Goal: Task Accomplishment & Management: Manage account settings

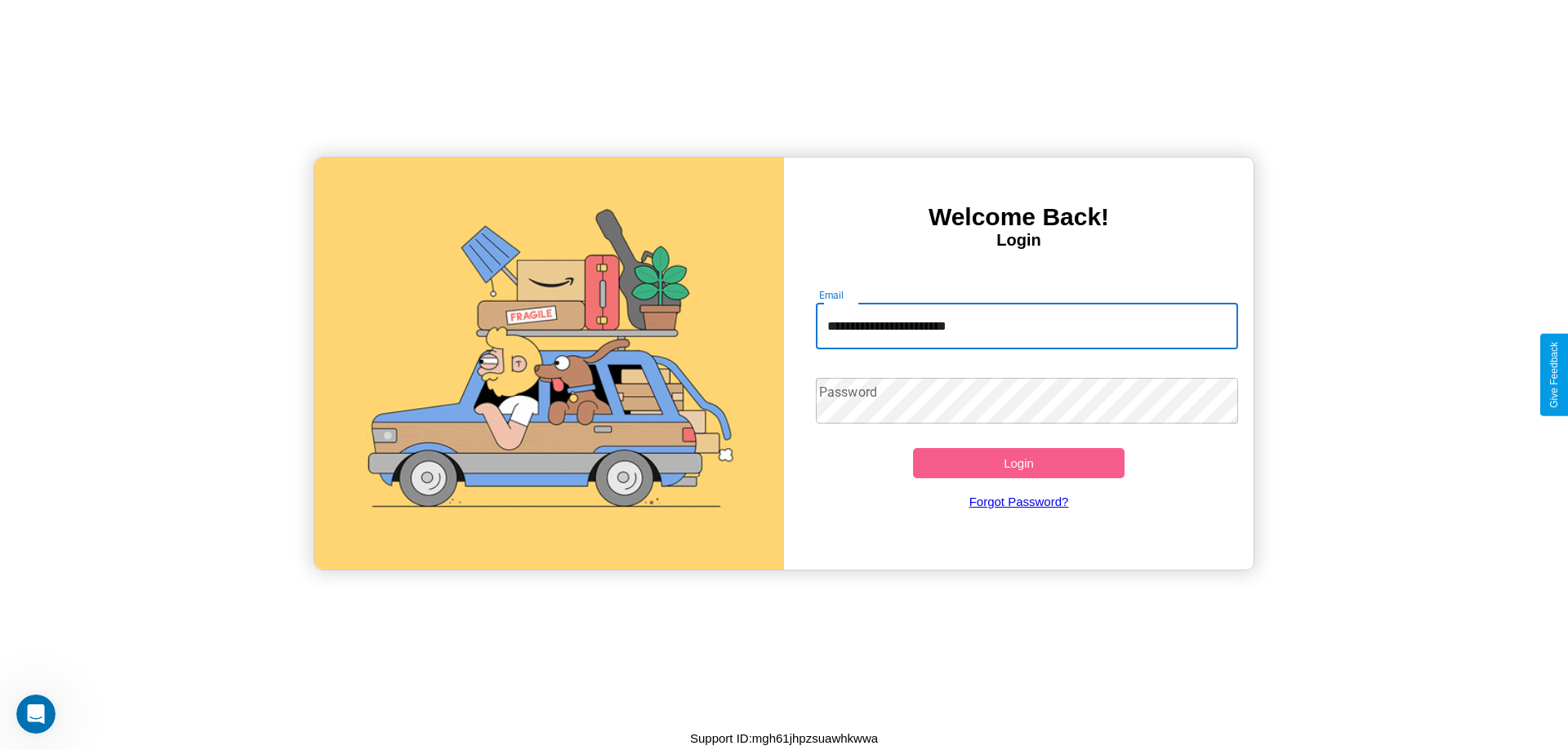
type input "**********"
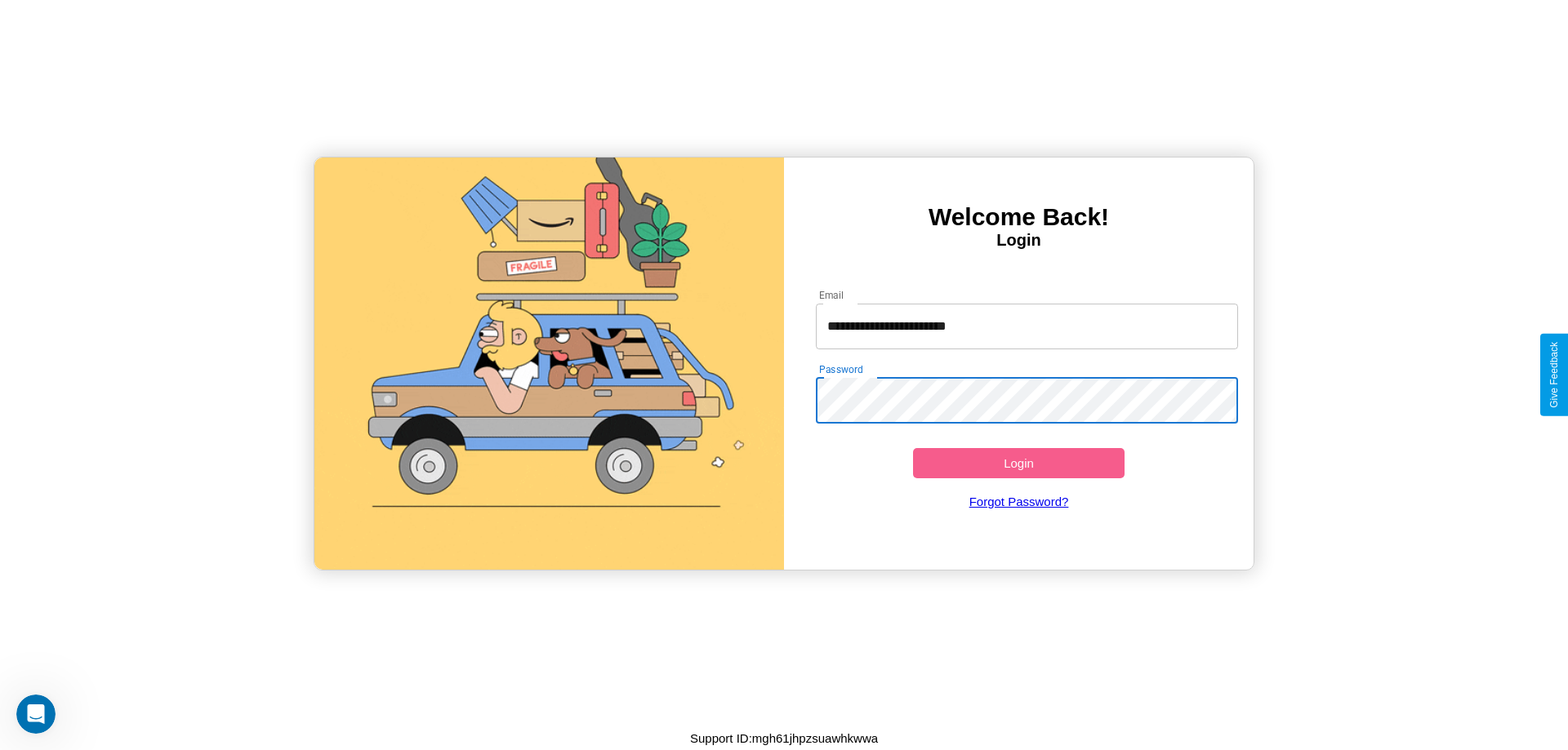
click at [1018, 463] on button "Login" at bounding box center [1019, 462] width 212 height 30
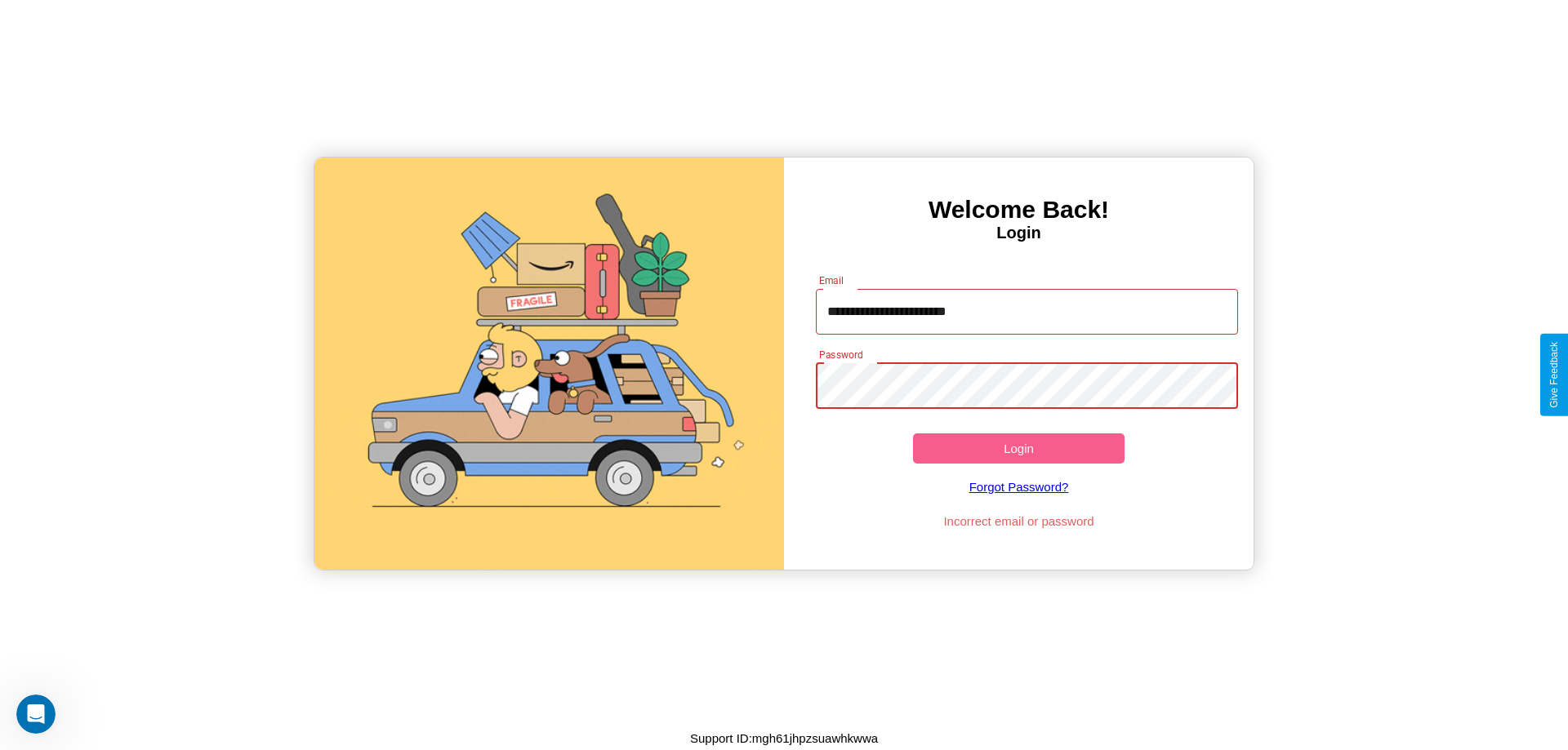
click at [1018, 448] on button "Login" at bounding box center [1019, 448] width 212 height 30
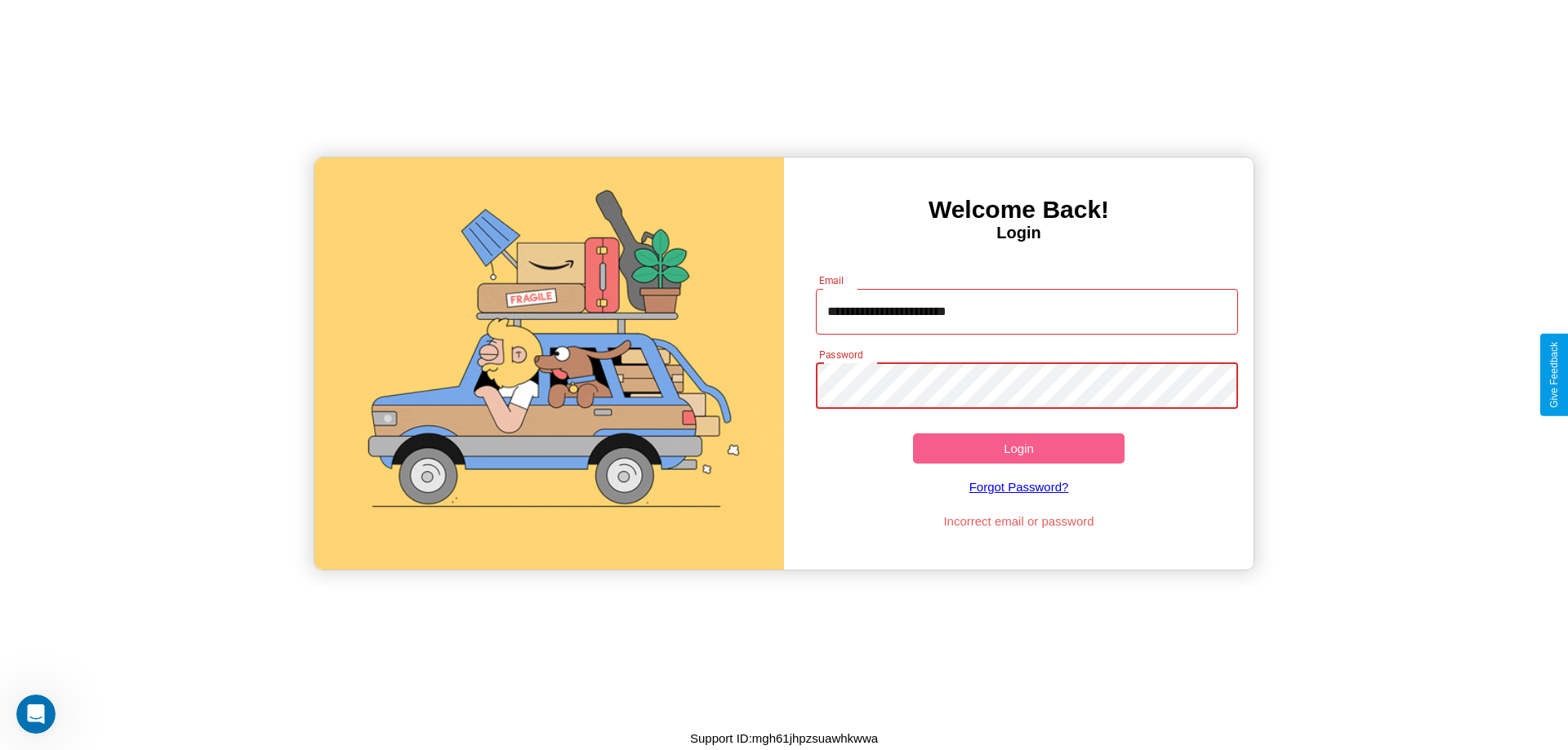
click at [1018, 448] on button "Login" at bounding box center [1019, 448] width 212 height 30
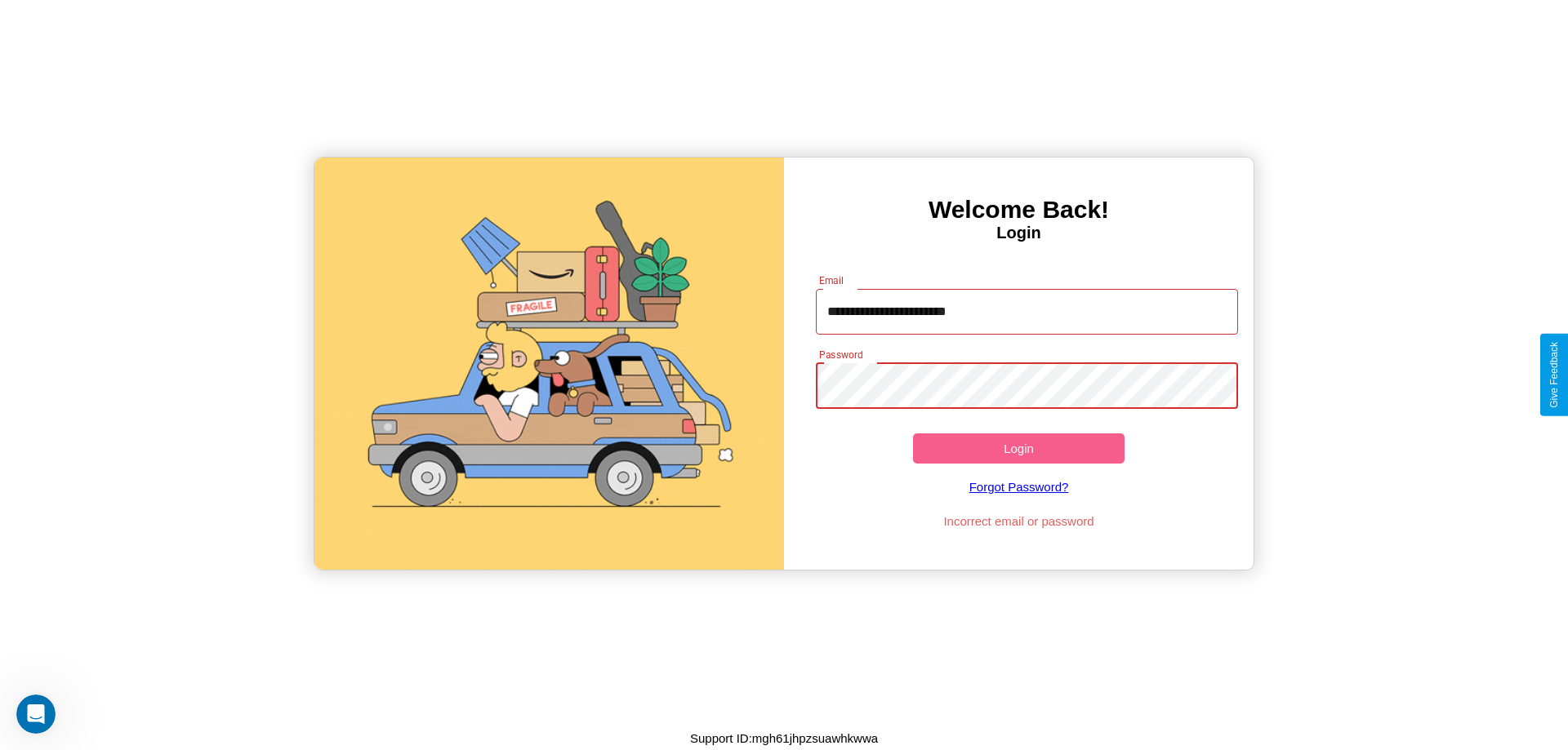
click at [1018, 448] on button "Login" at bounding box center [1019, 448] width 212 height 30
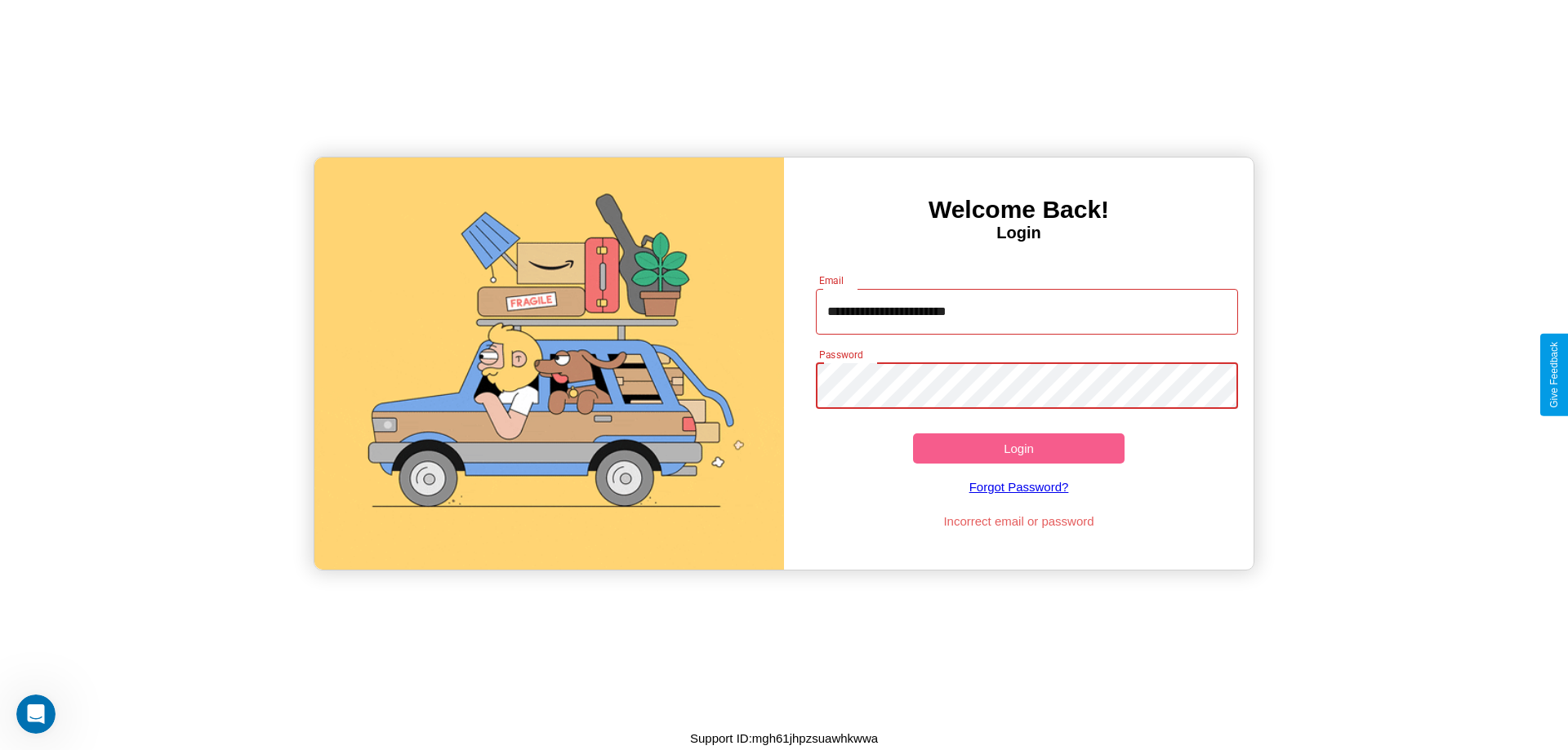
click at [1018, 448] on button "Login" at bounding box center [1019, 448] width 212 height 30
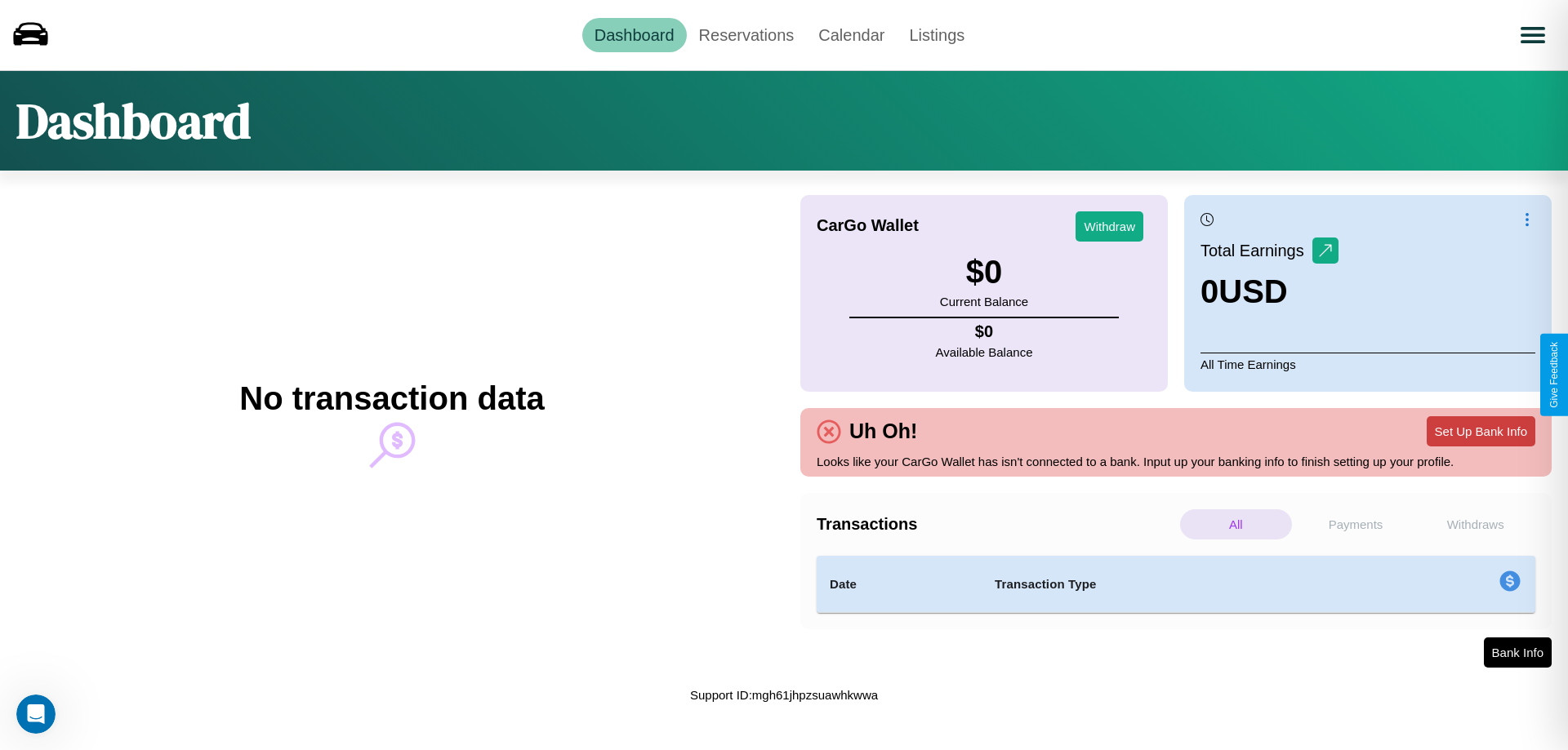
click at [1480, 431] on button "Set Up Bank Info" at bounding box center [1480, 430] width 109 height 30
